Goal: Task Accomplishment & Management: Use online tool/utility

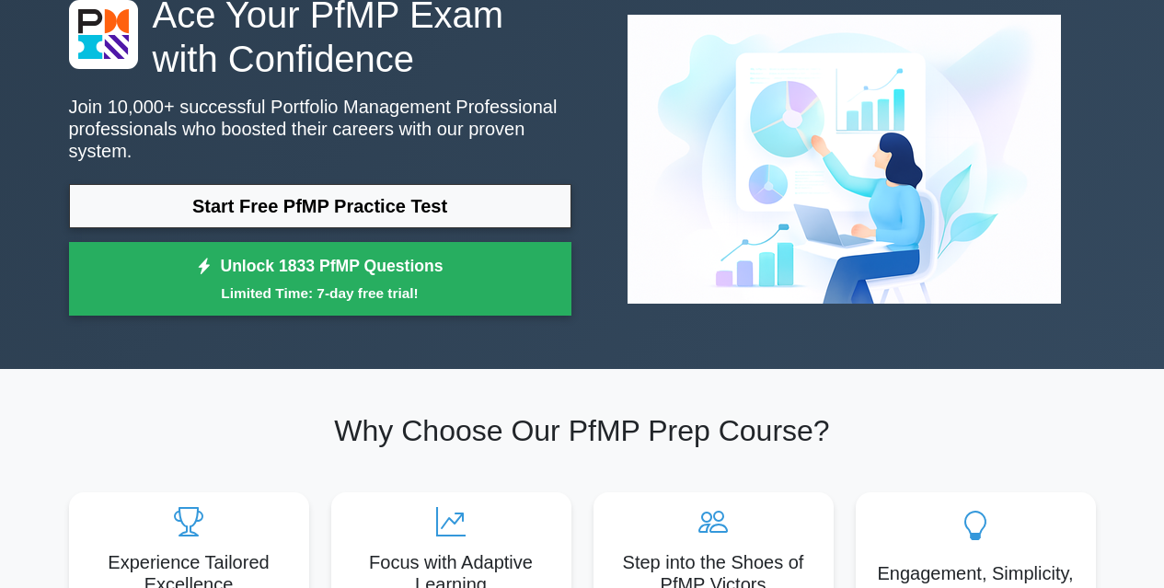
scroll to position [74, 0]
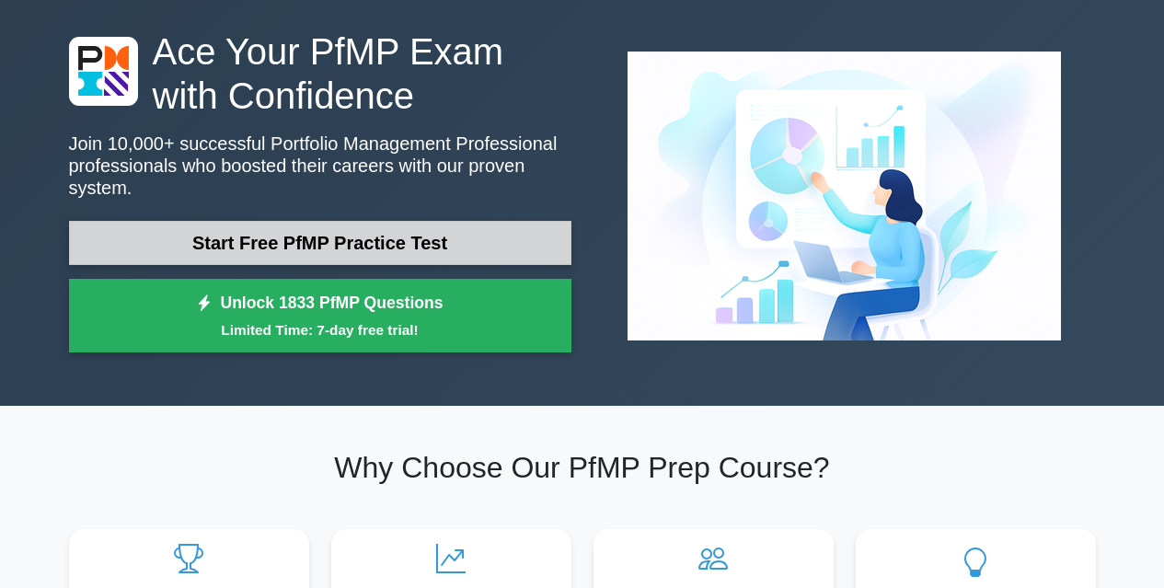
click at [438, 226] on link "Start Free PfMP Practice Test" at bounding box center [320, 243] width 502 height 44
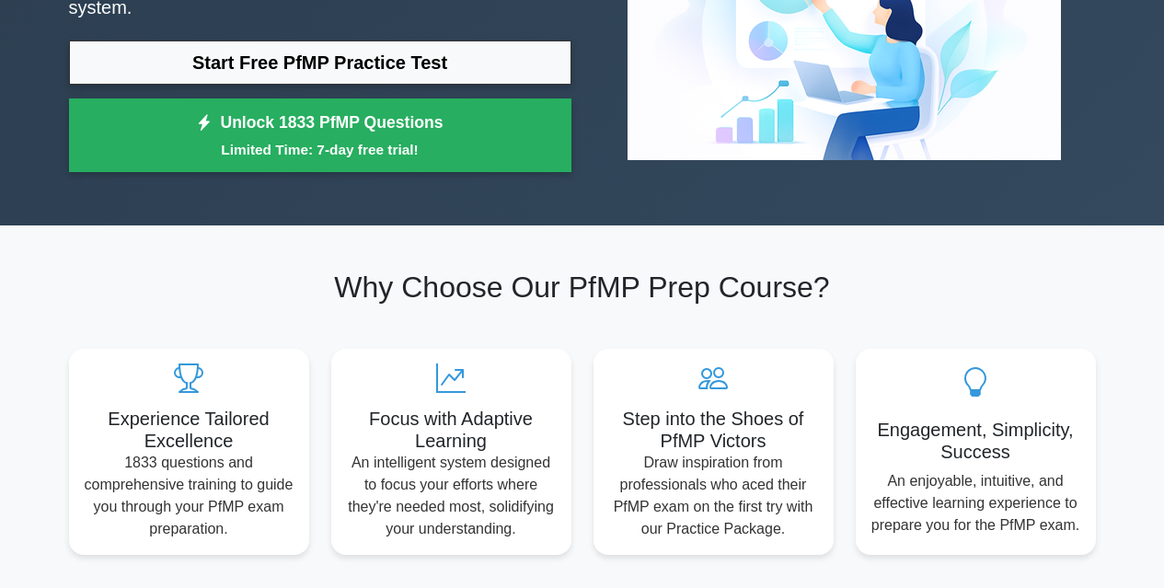
scroll to position [258, 0]
